Goal: Task Accomplishment & Management: Manage account settings

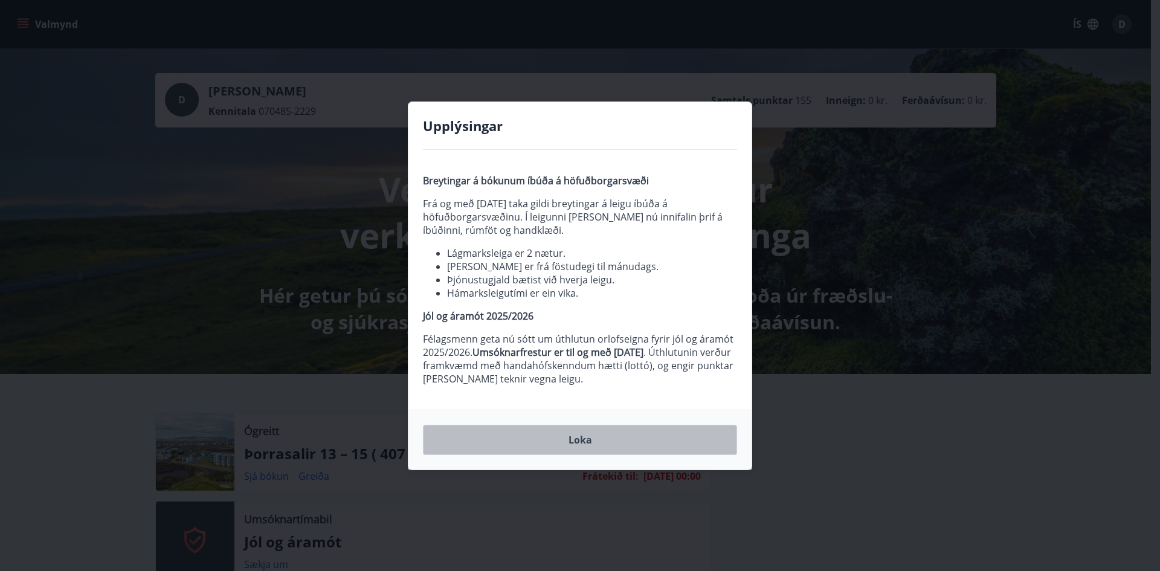
click at [598, 438] on button "Loka" at bounding box center [580, 440] width 314 height 30
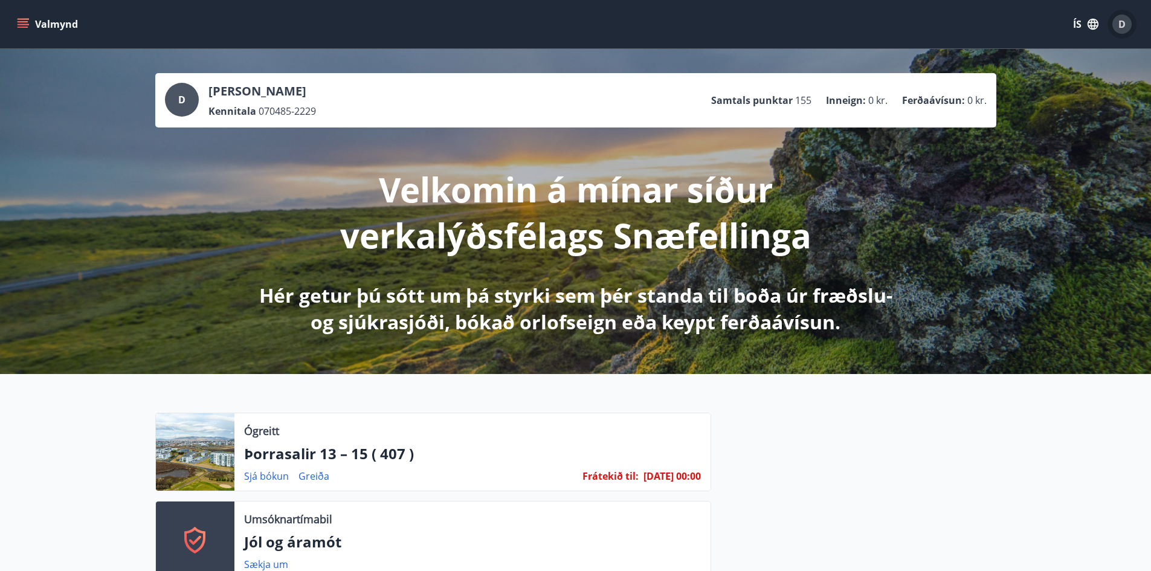
click at [1125, 25] on span "D" at bounding box center [1122, 24] width 7 height 13
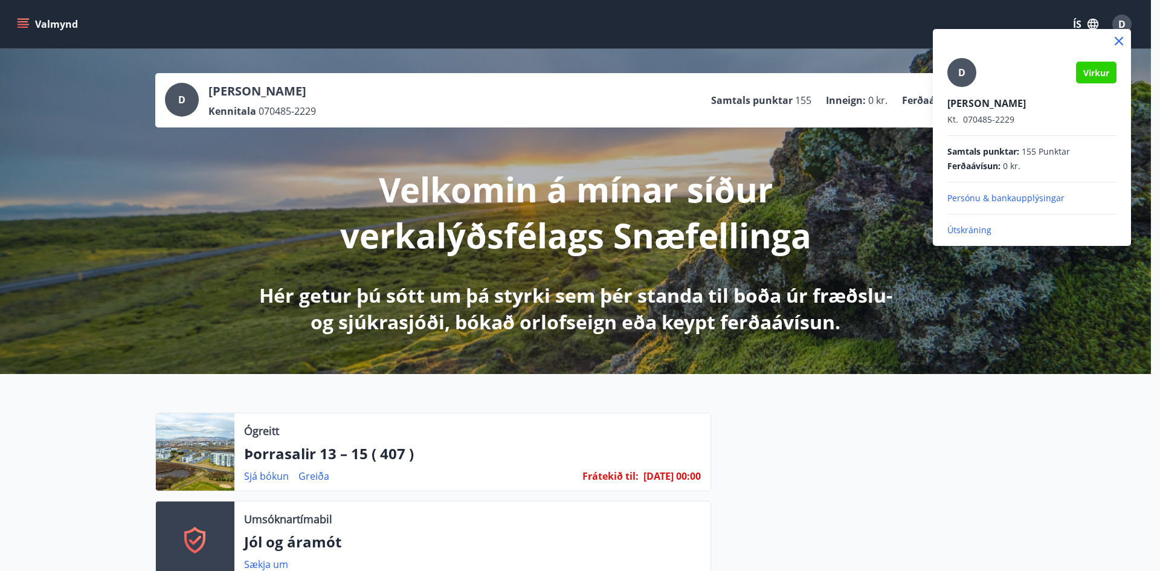
click at [971, 236] on p "Útskráning" at bounding box center [1032, 230] width 169 height 12
